Goal: Navigation & Orientation: Find specific page/section

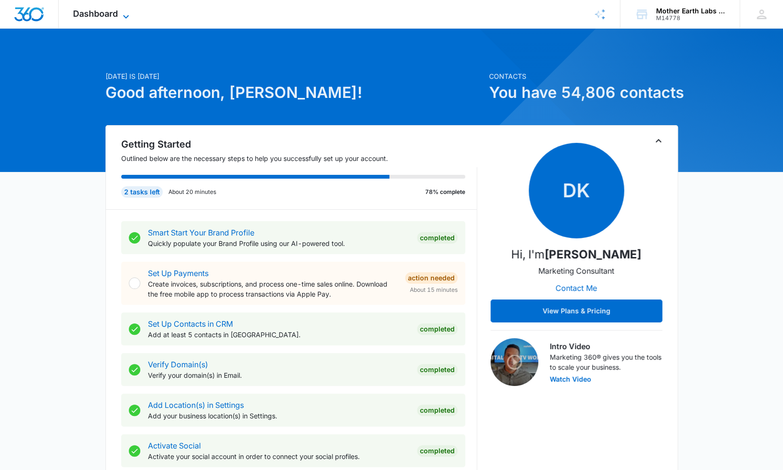
click at [125, 16] on icon at bounding box center [126, 16] width 6 height 3
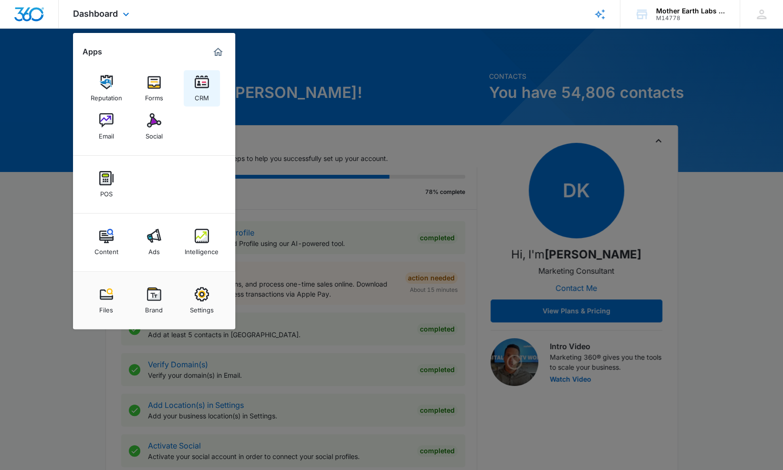
click at [203, 87] on img at bounding box center [202, 82] width 14 height 14
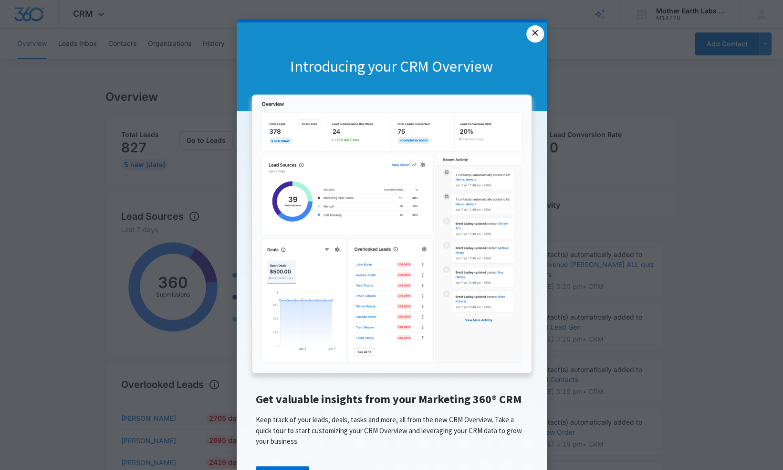
click at [526, 32] on link "×" at bounding box center [534, 33] width 17 height 17
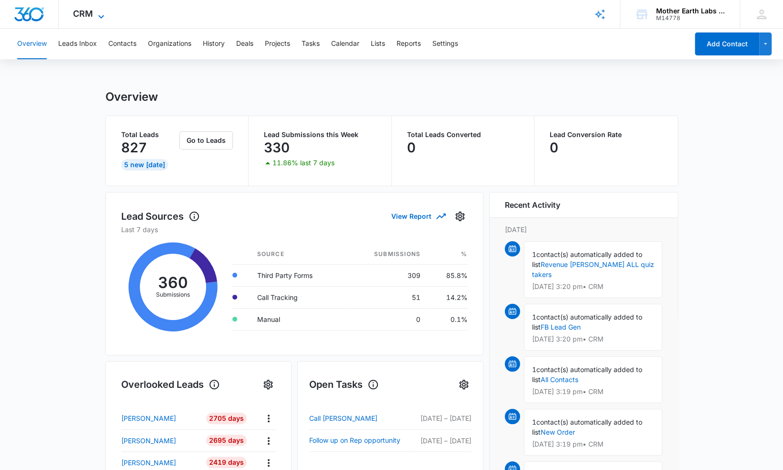
click at [99, 11] on icon at bounding box center [100, 16] width 11 height 11
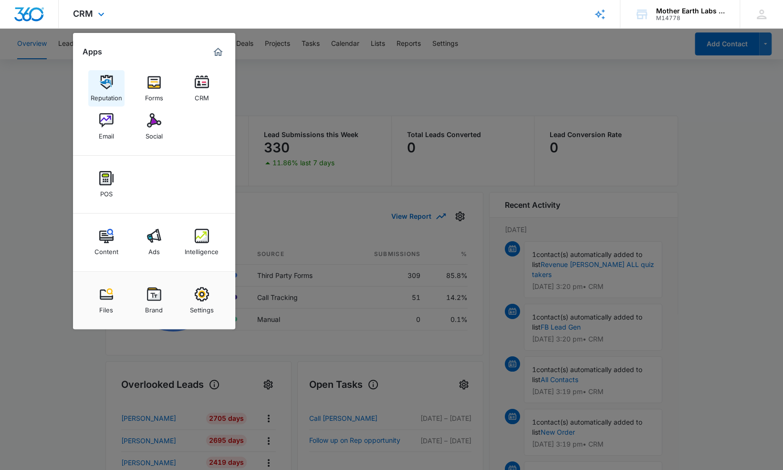
click at [118, 84] on link "Reputation" at bounding box center [106, 88] width 36 height 36
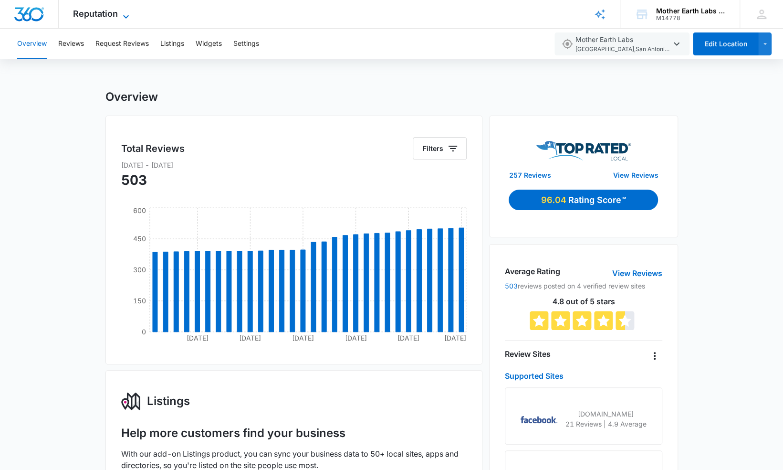
click at [124, 12] on icon at bounding box center [125, 16] width 11 height 11
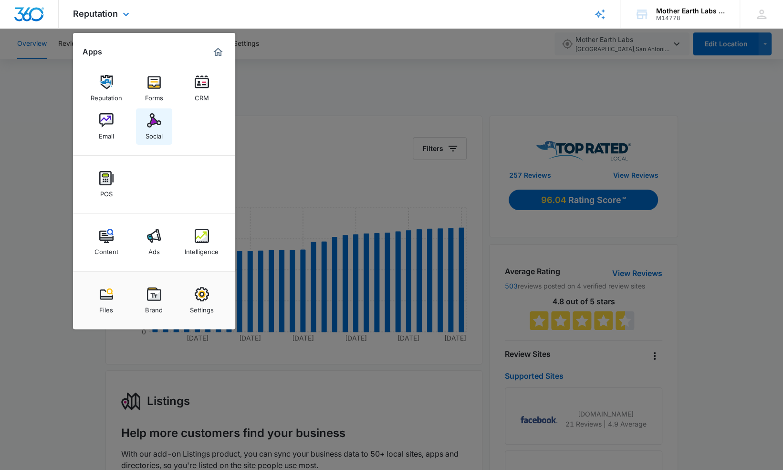
click at [155, 121] on img at bounding box center [154, 120] width 14 height 14
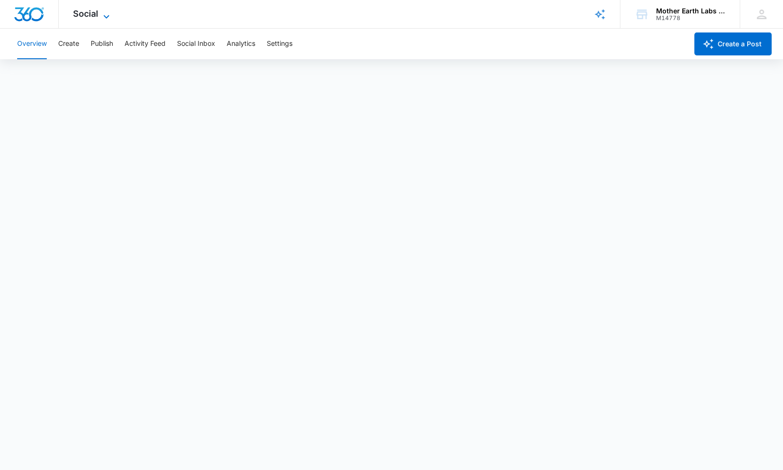
click at [100, 10] on div "Social Apps Reputation Forms CRM Email Social POS Content Ads Intelligence File…" at bounding box center [93, 14] width 68 height 28
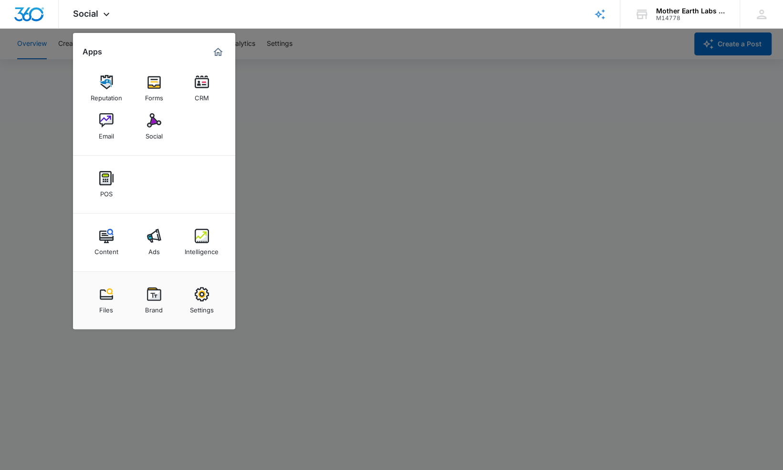
click at [15, 146] on div at bounding box center [391, 235] width 783 height 470
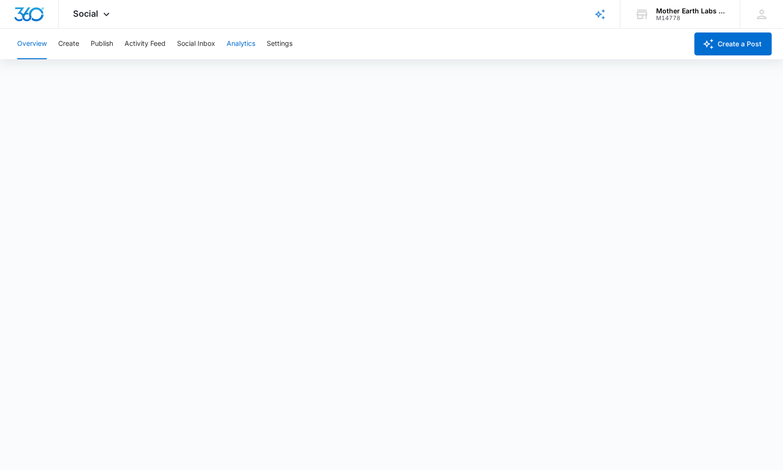
click at [251, 41] on button "Analytics" at bounding box center [241, 44] width 29 height 31
click at [276, 76] on button "Ad Analytics" at bounding box center [271, 73] width 40 height 27
click at [31, 15] on img "Dashboard" at bounding box center [29, 14] width 31 height 14
